Goal: Navigation & Orientation: Find specific page/section

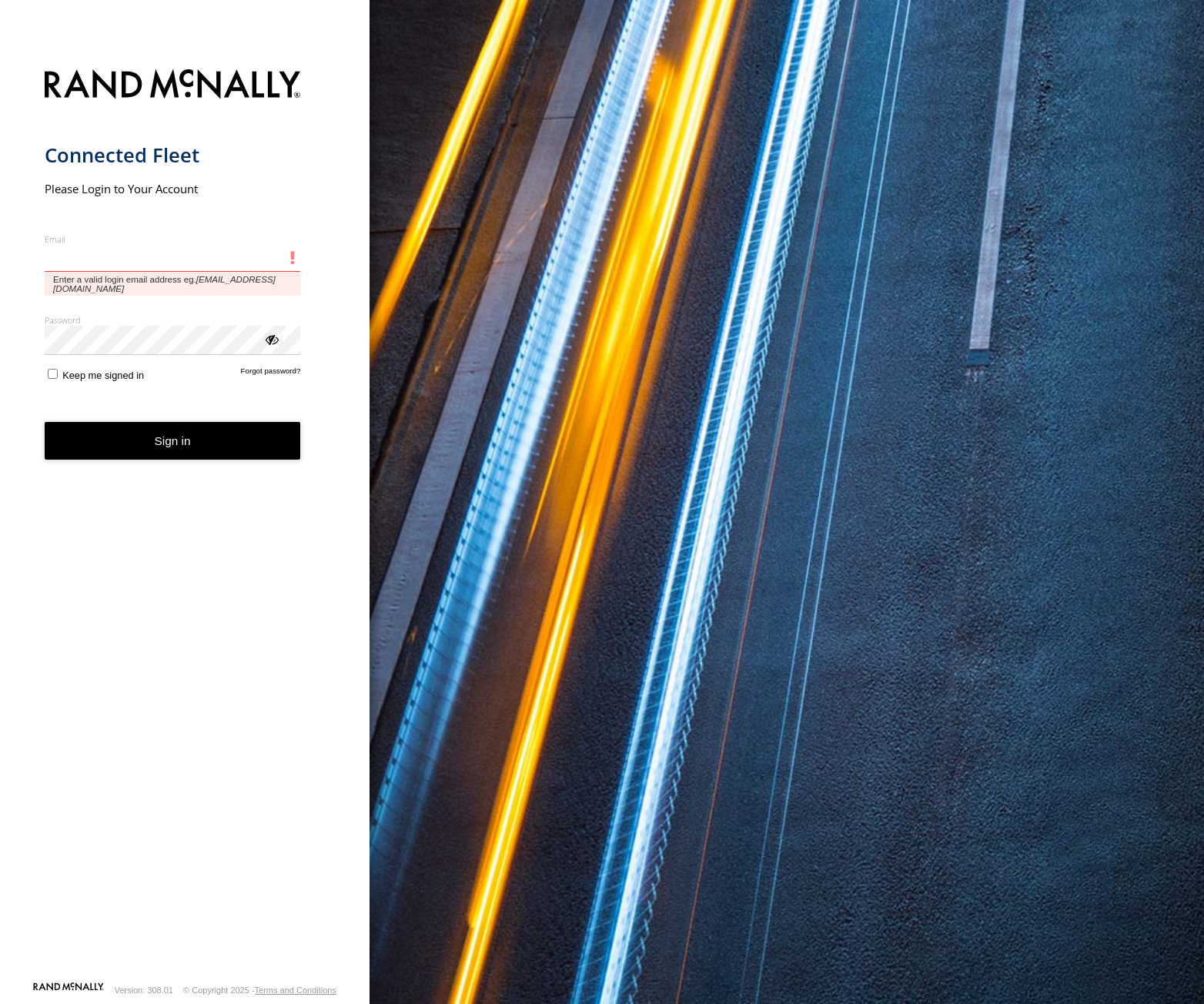
type input "**********"
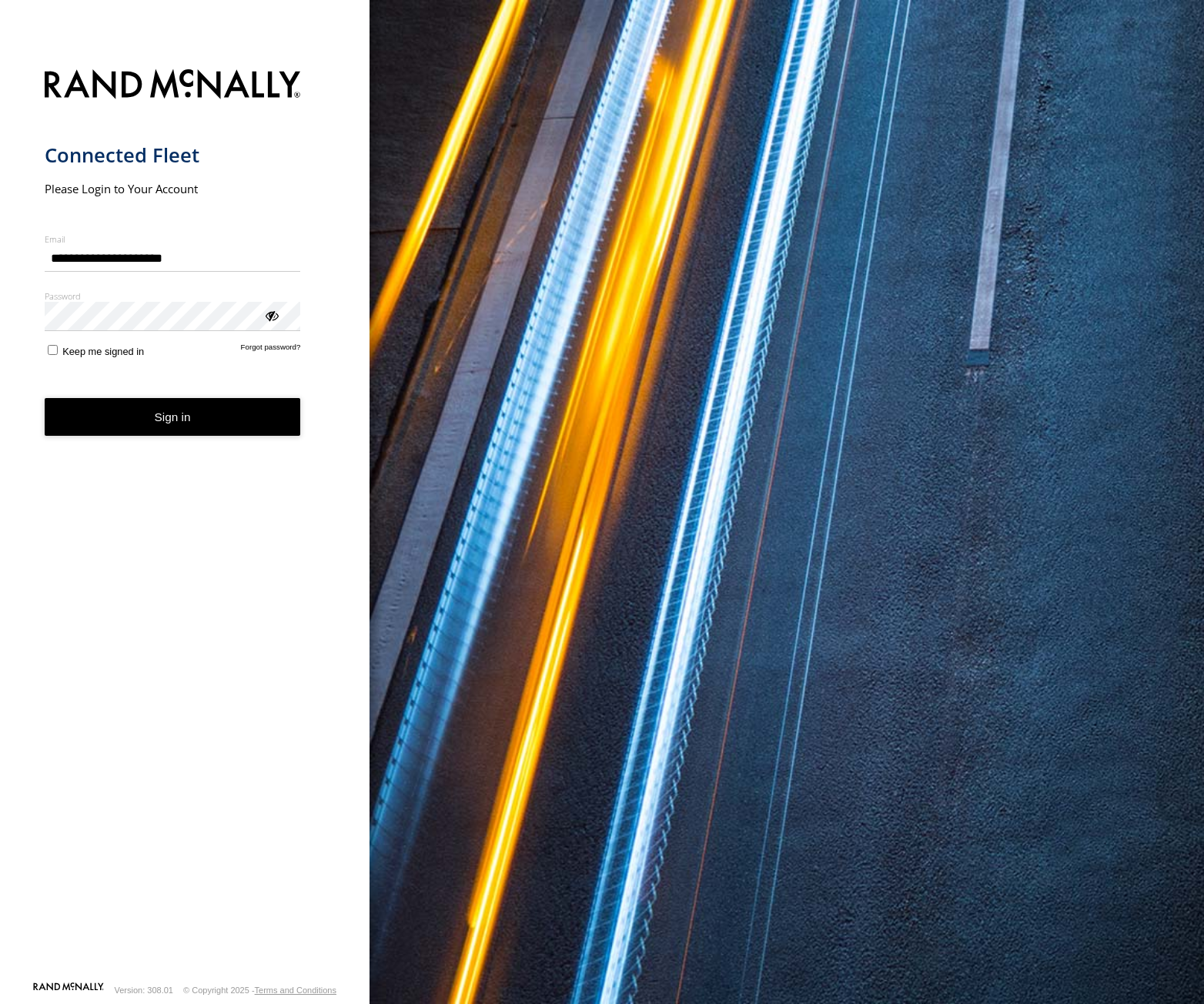
click at [185, 421] on button "Sign in" at bounding box center [173, 416] width 257 height 38
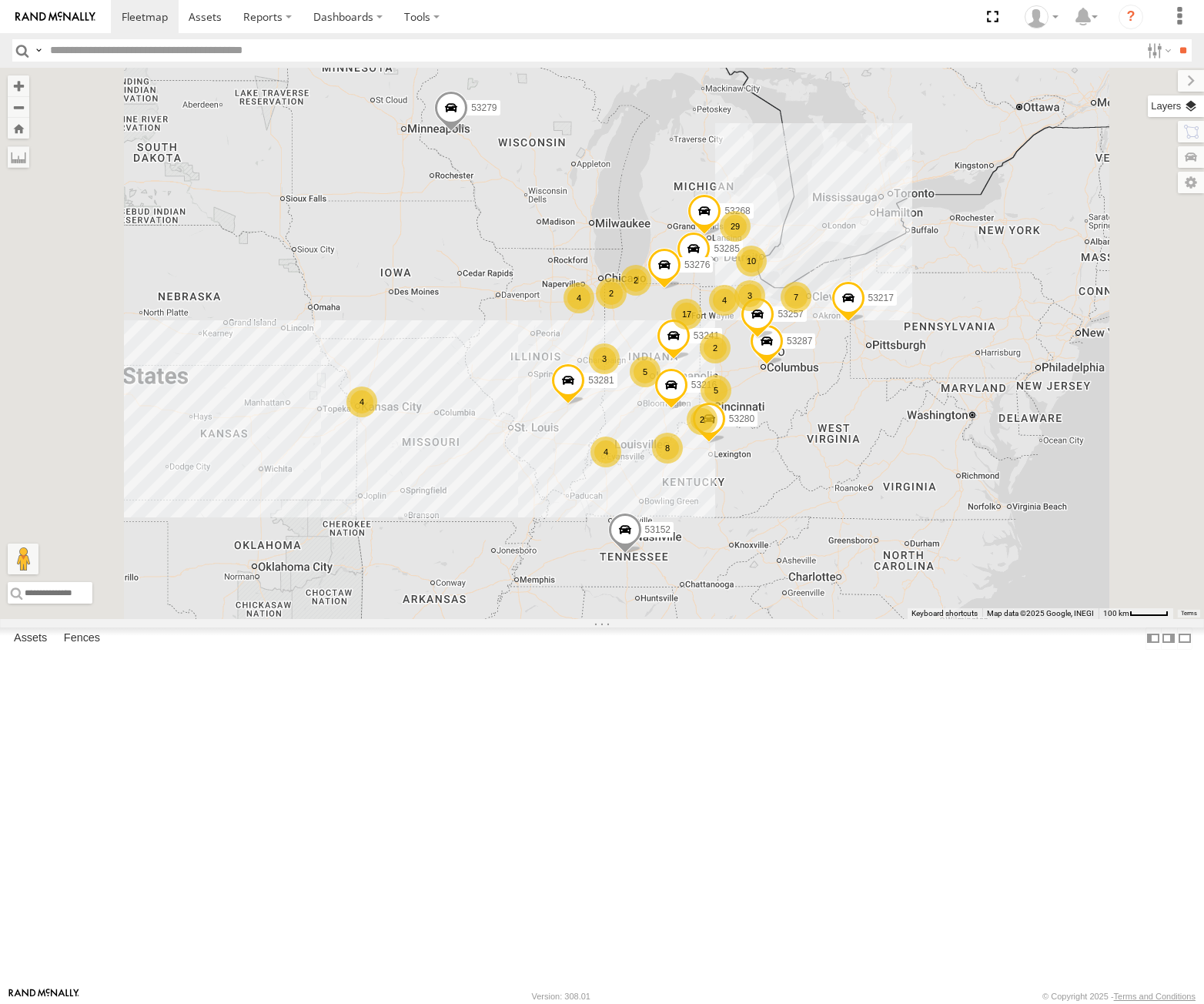
click at [1182, 108] on label at bounding box center [1176, 106] width 56 height 21
click at [0, 0] on span "Basemaps" at bounding box center [0, 0] width 0 height 0
click at [0, 0] on span "Satellite + Roadmap" at bounding box center [0, 0] width 0 height 0
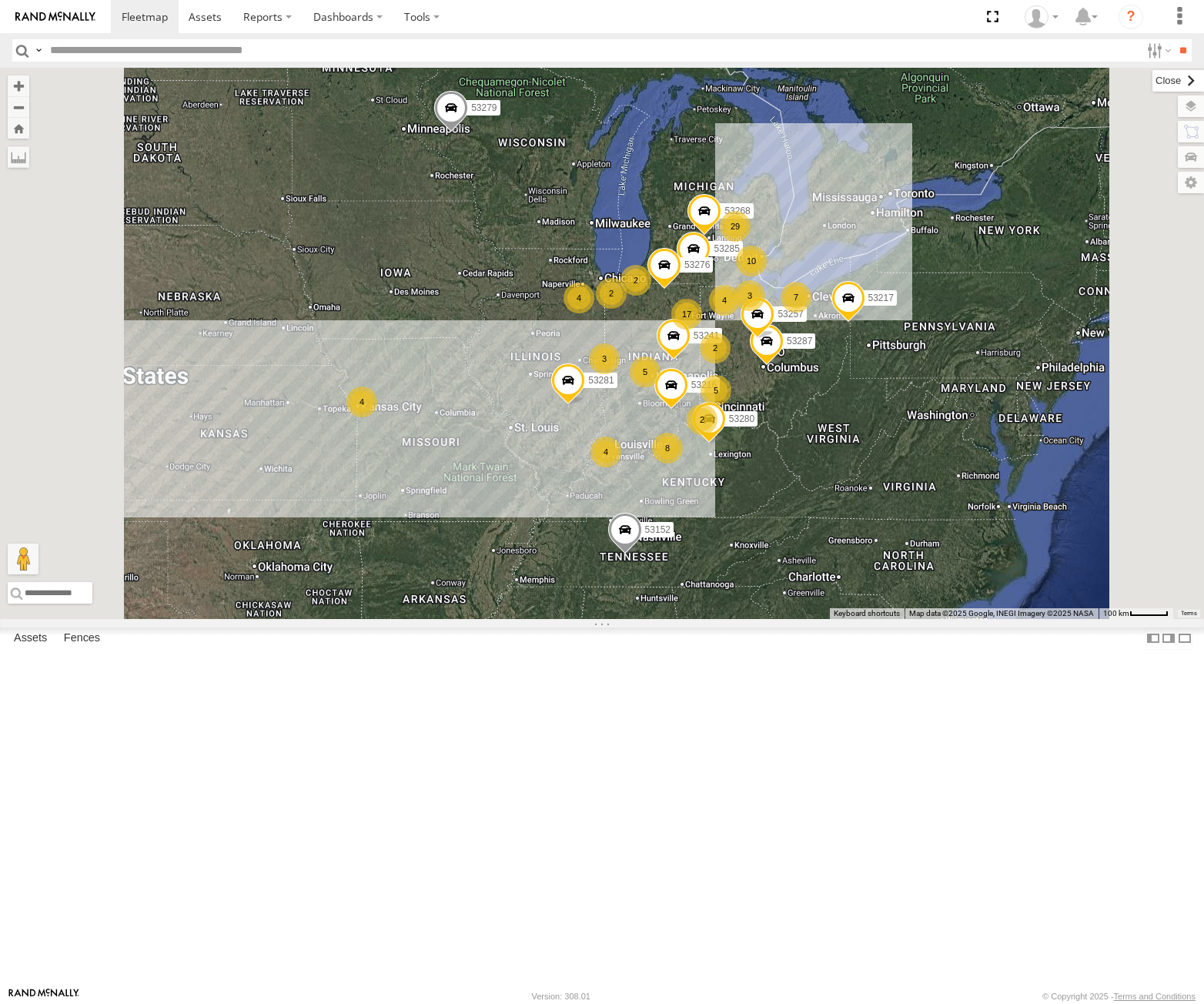
click at [1153, 78] on label at bounding box center [1178, 80] width 51 height 21
